Goal: Transaction & Acquisition: Purchase product/service

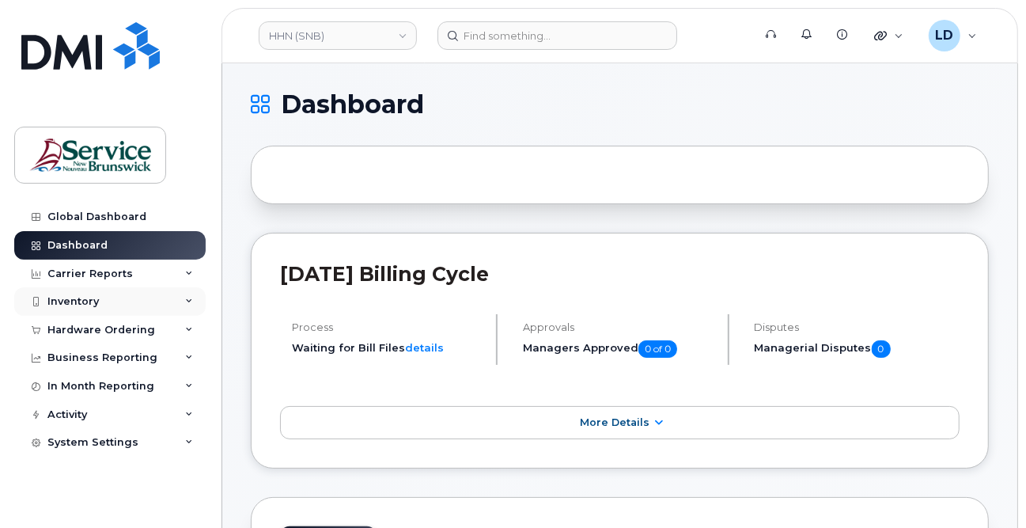
click at [83, 298] on div "Inventory" at bounding box center [72, 301] width 51 height 13
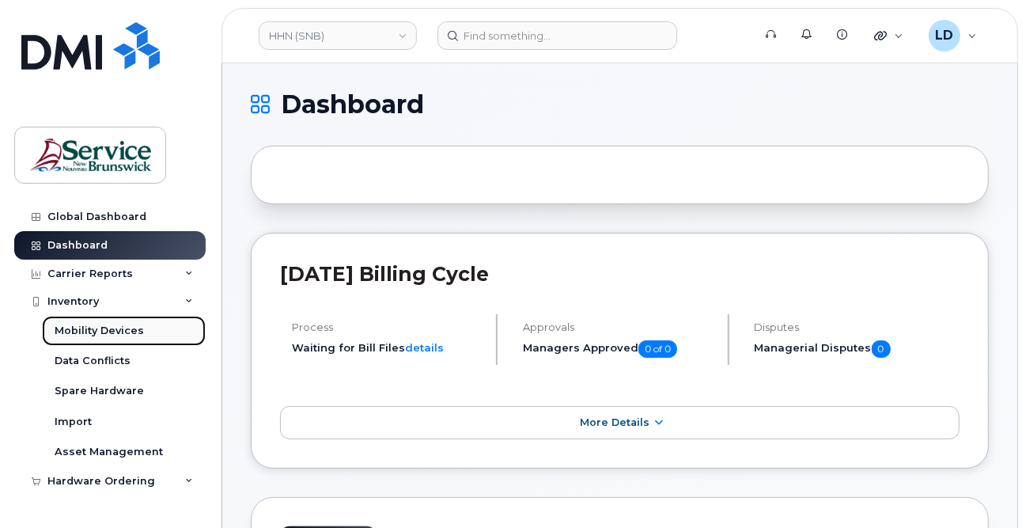
click at [97, 326] on div "Mobility Devices" at bounding box center [99, 331] width 89 height 14
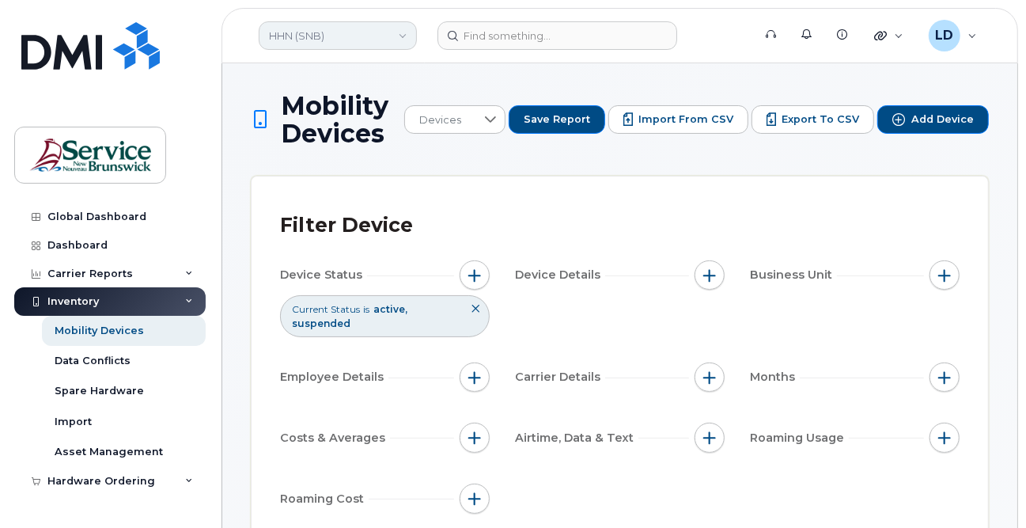
click at [305, 36] on link "HHN (SNB)" at bounding box center [338, 35] width 158 height 28
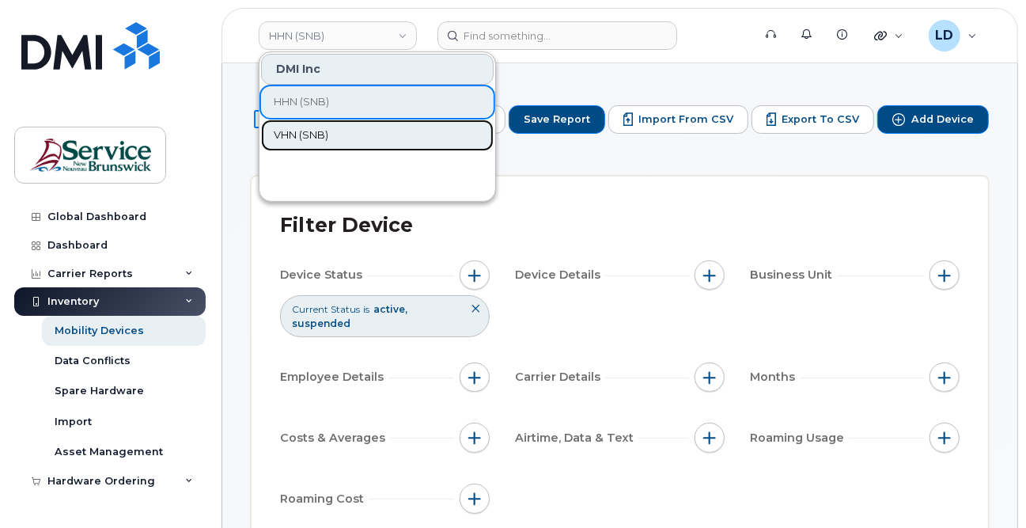
click at [282, 131] on span "VHN (SNB)" at bounding box center [301, 135] width 55 height 16
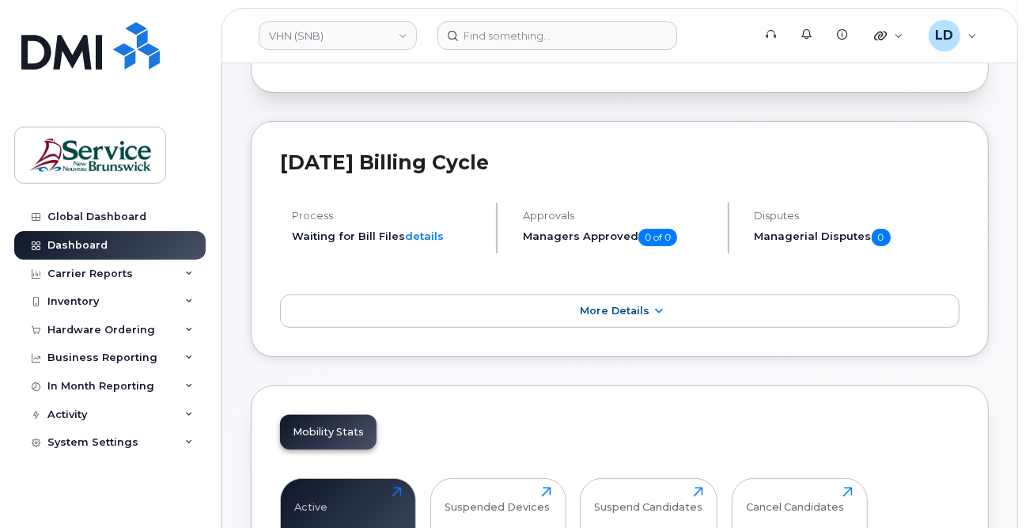
scroll to position [79, 0]
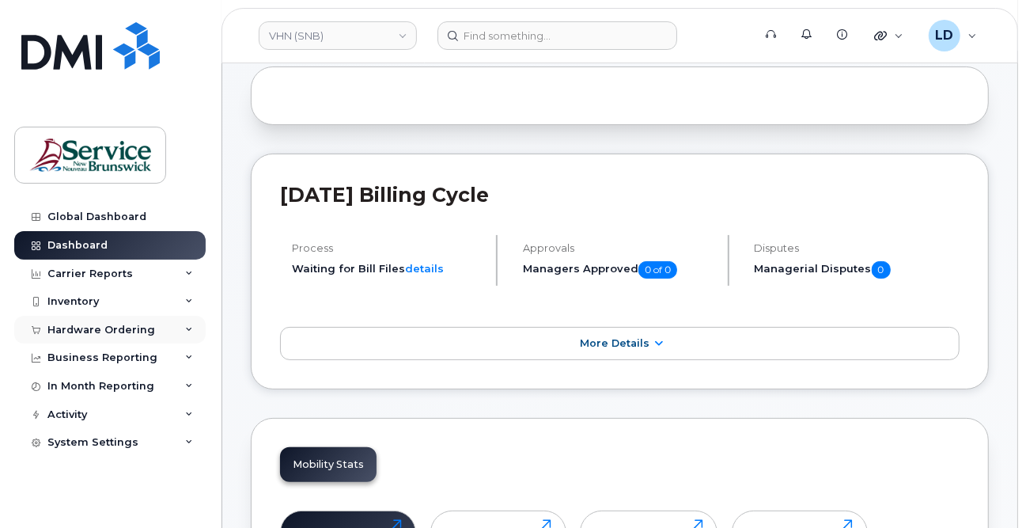
click at [74, 328] on div "Hardware Ordering" at bounding box center [101, 330] width 108 height 13
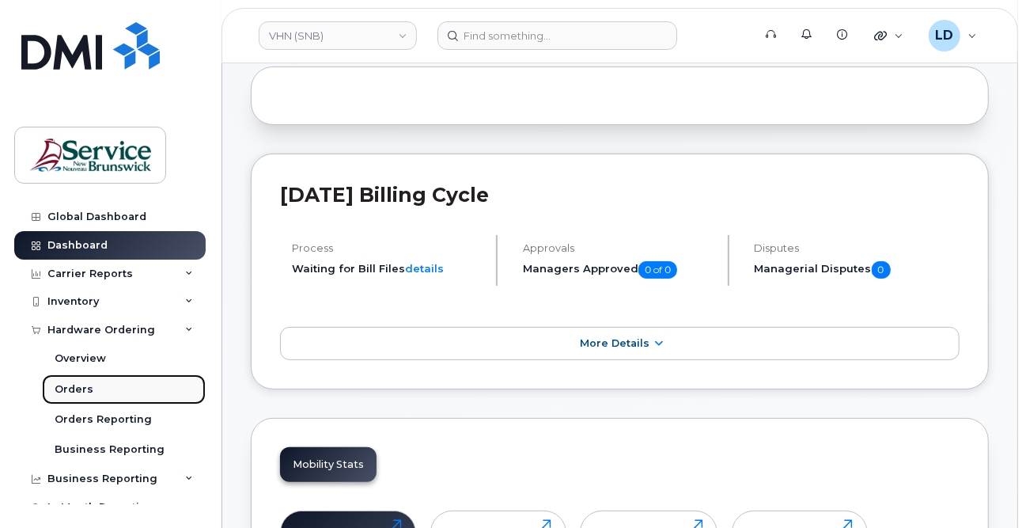
click at [74, 386] on div "Orders" at bounding box center [74, 389] width 39 height 14
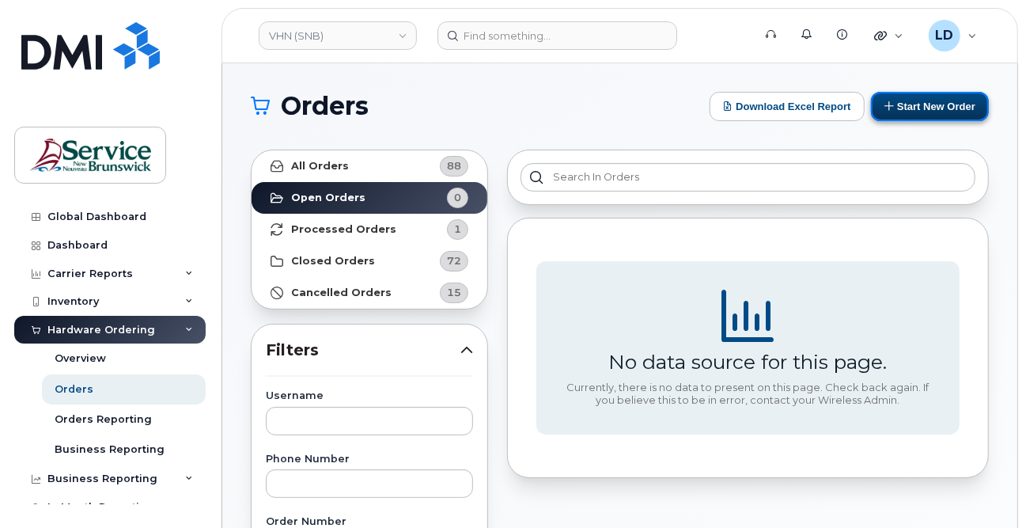
click at [908, 111] on button "Start New Order" at bounding box center [930, 106] width 118 height 29
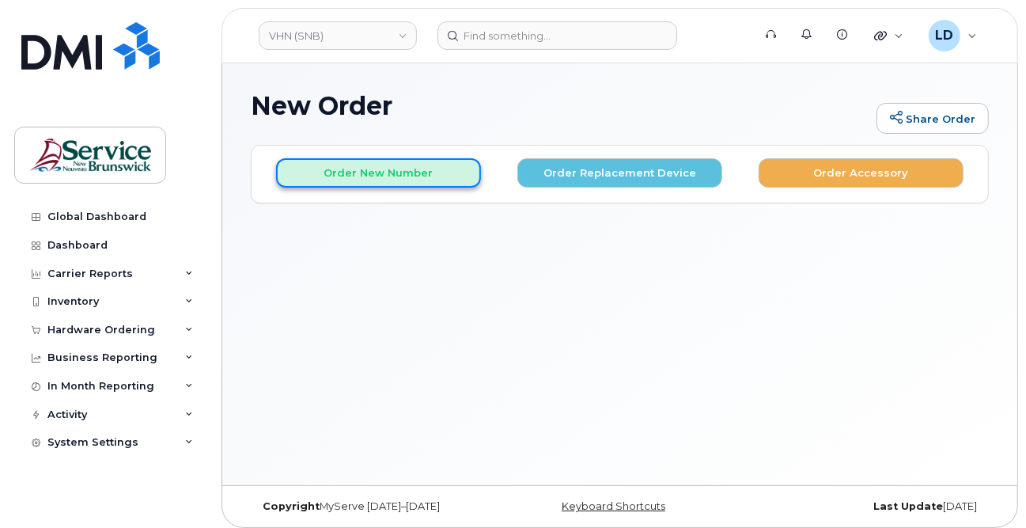
click at [376, 175] on button "Order New Number" at bounding box center [378, 172] width 205 height 29
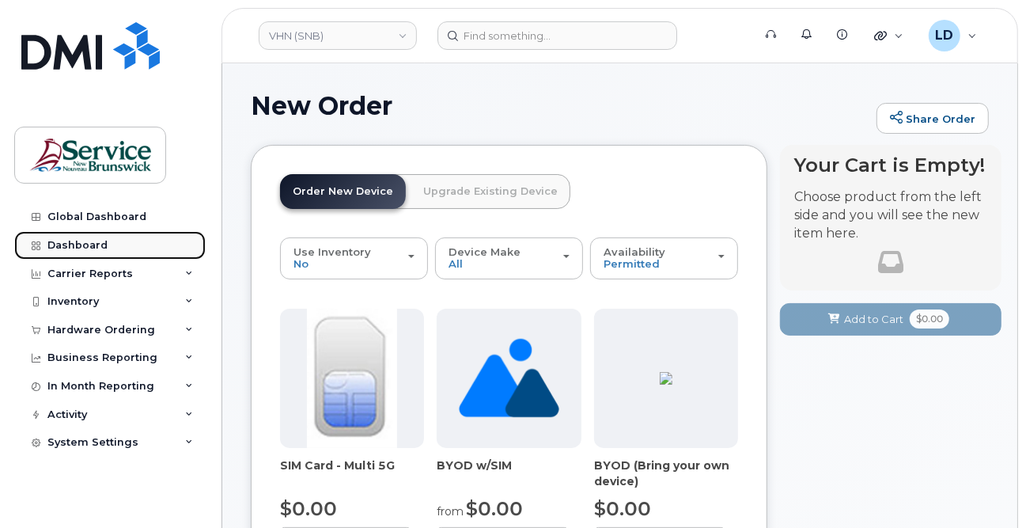
click at [70, 239] on div "Dashboard" at bounding box center [77, 245] width 60 height 13
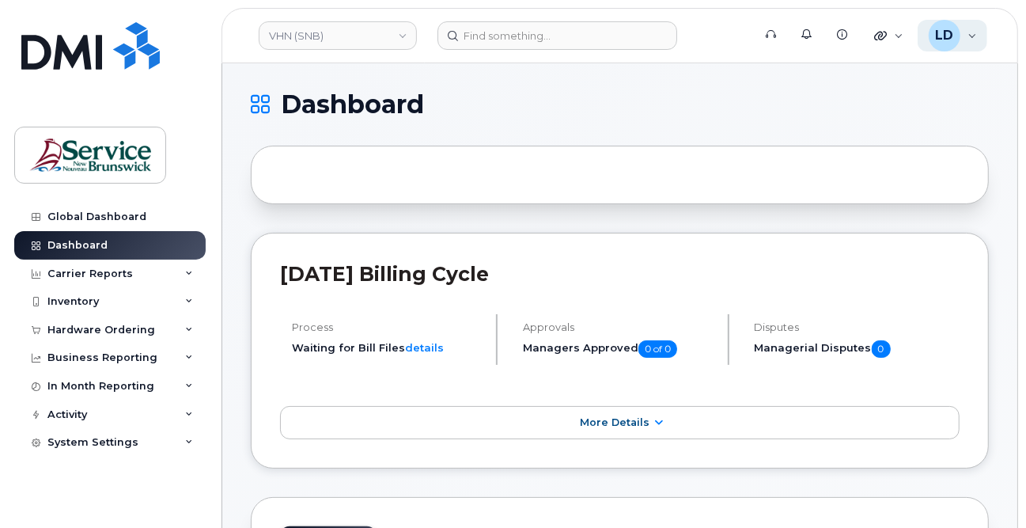
click at [946, 42] on span "LD" at bounding box center [944, 35] width 18 height 19
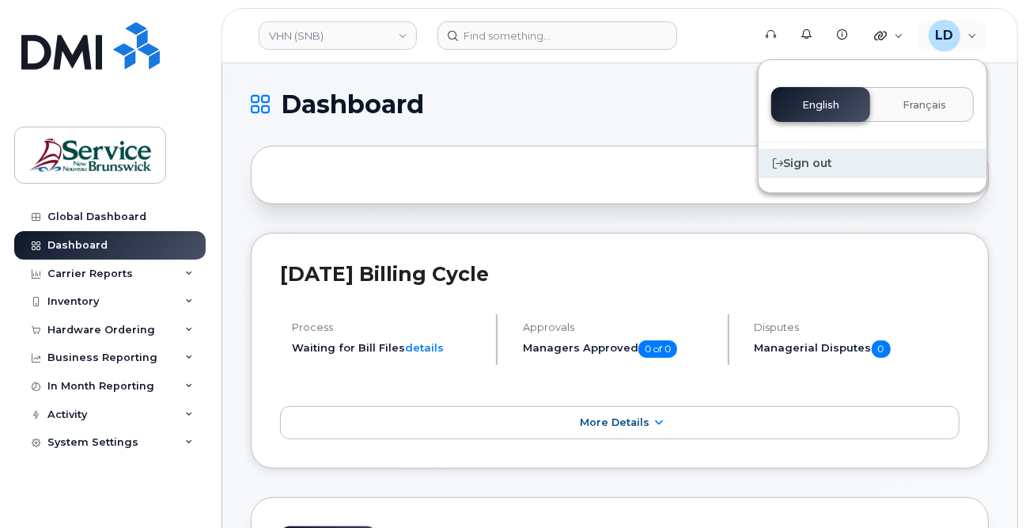
click at [817, 165] on div "Sign out" at bounding box center [873, 163] width 228 height 29
